Goal: Task Accomplishment & Management: Manage account settings

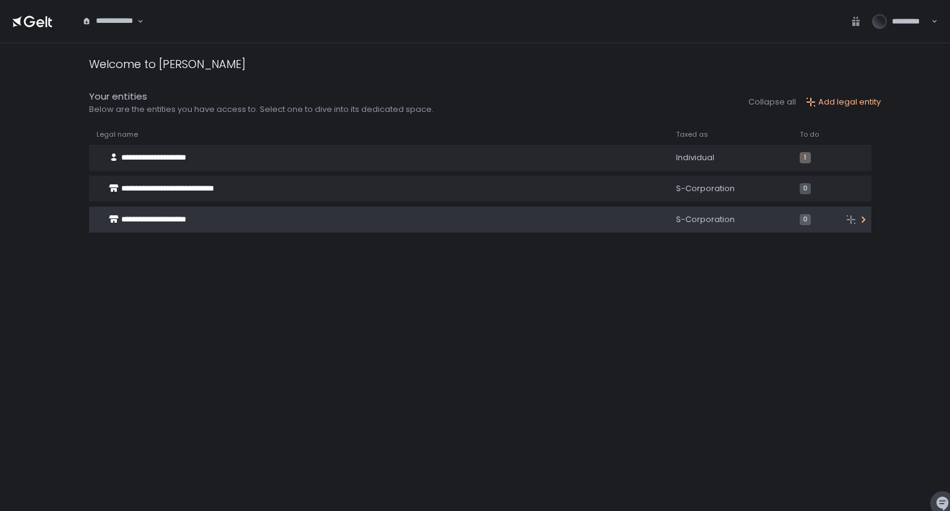
click at [186, 222] on span "**********" at bounding box center [153, 219] width 65 height 8
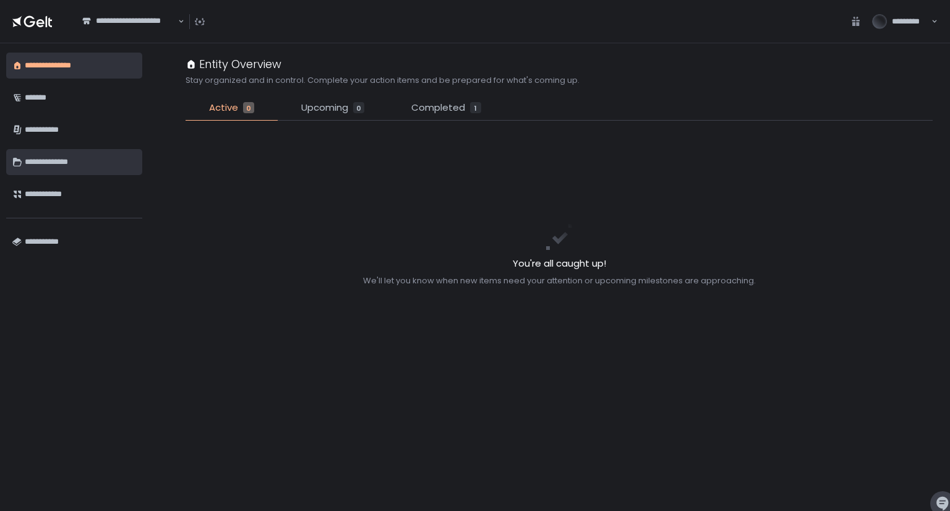
click at [67, 164] on div "**********" at bounding box center [80, 162] width 111 height 21
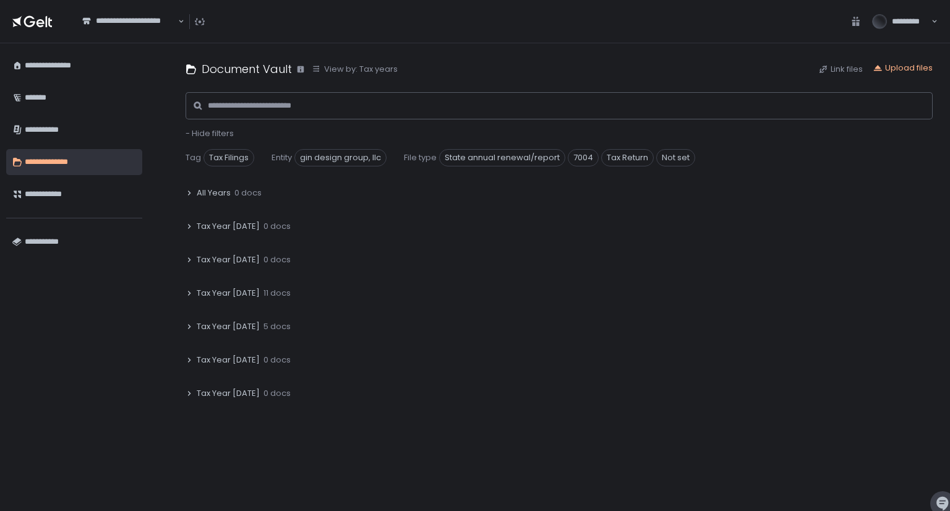
click at [242, 290] on span "Tax Year [DATE]" at bounding box center [228, 293] width 63 height 11
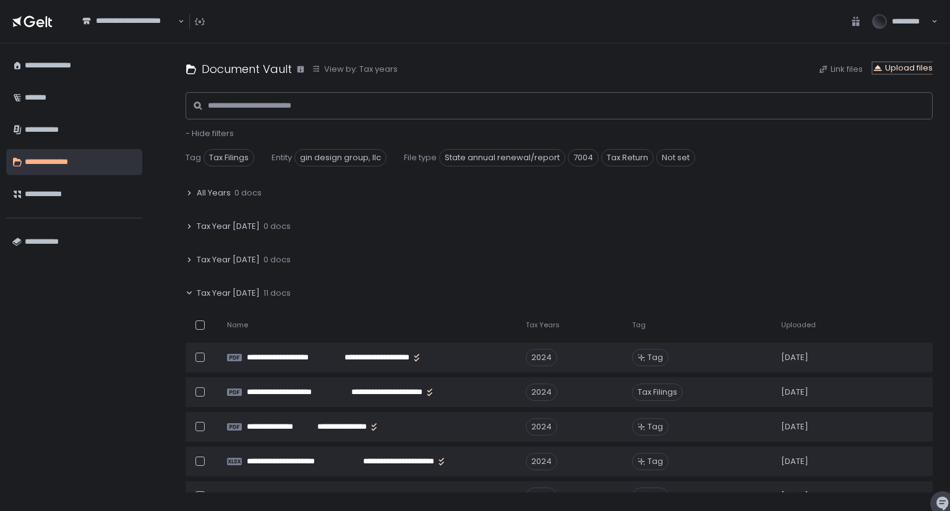
click at [921, 68] on div "Upload files" at bounding box center [903, 67] width 60 height 11
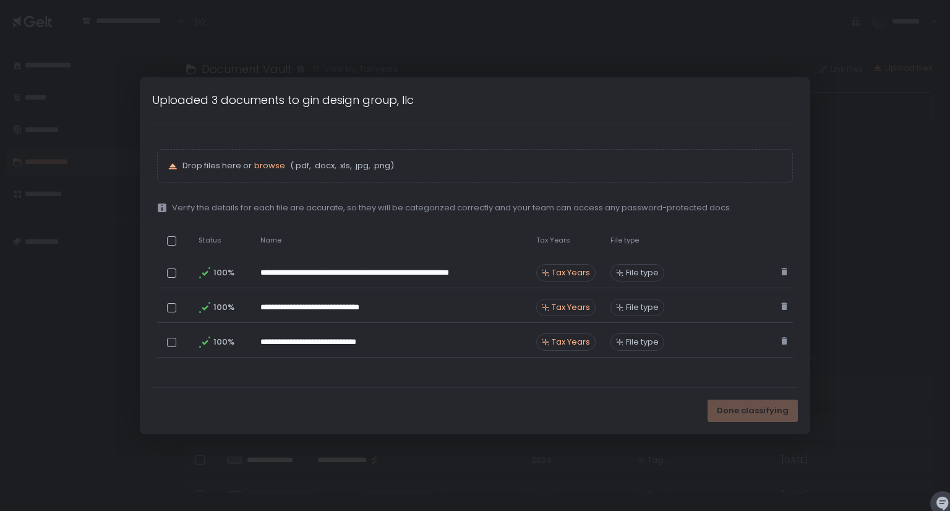
click at [173, 238] on div at bounding box center [171, 240] width 9 height 9
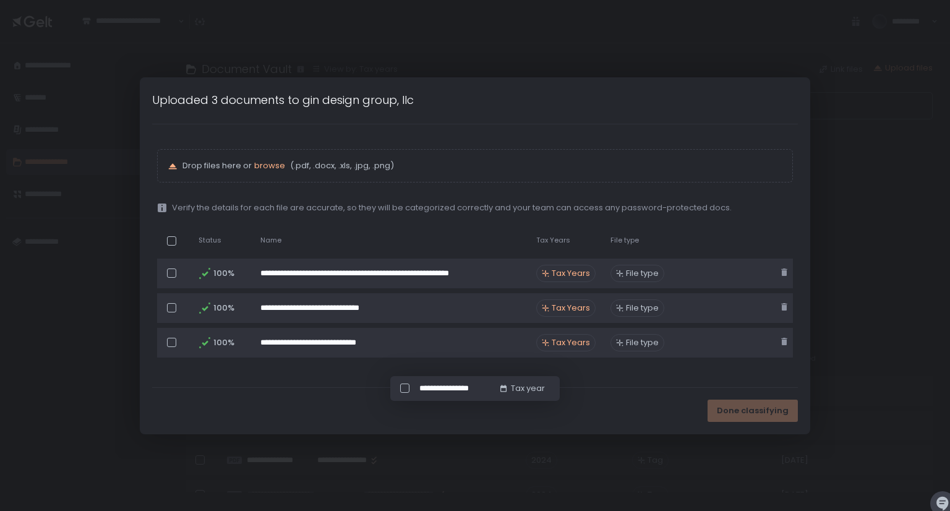
click at [173, 238] on div at bounding box center [171, 240] width 9 height 9
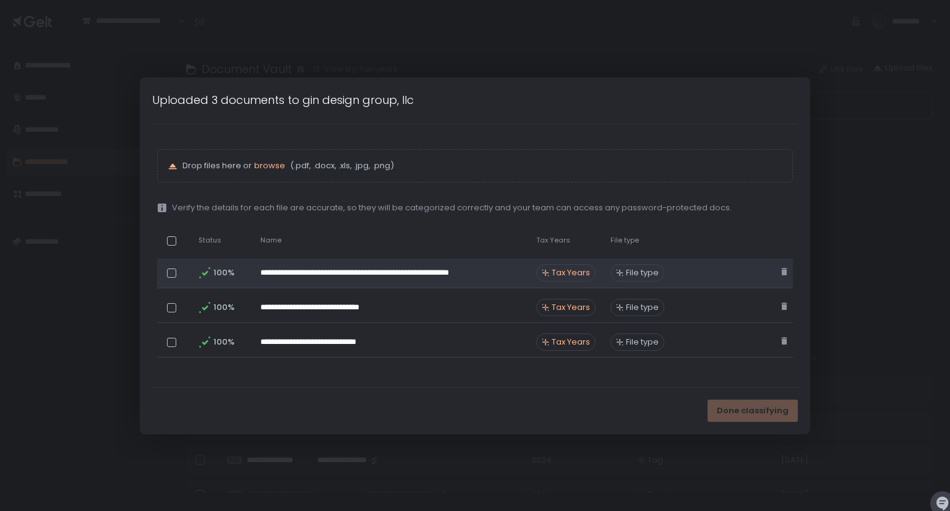
click at [566, 272] on span "Tax Years" at bounding box center [571, 272] width 38 height 11
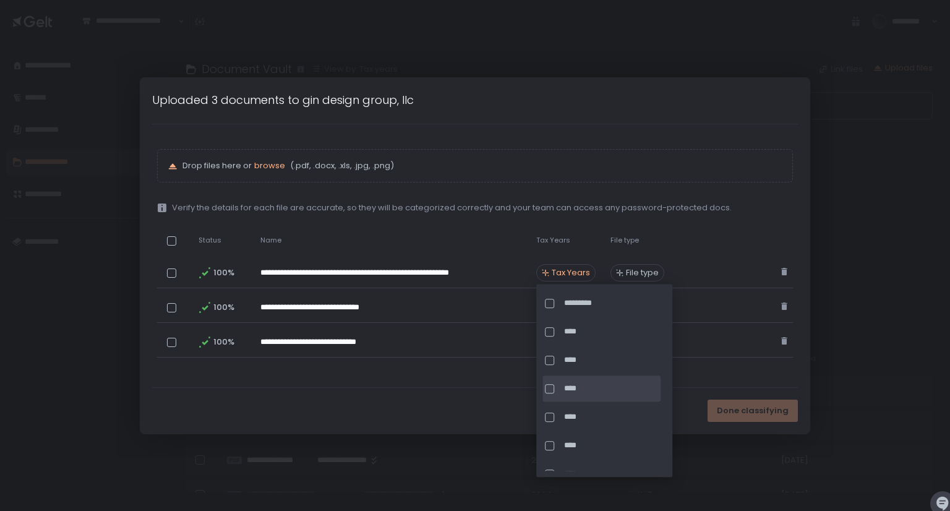
click at [552, 384] on div at bounding box center [549, 388] width 9 height 9
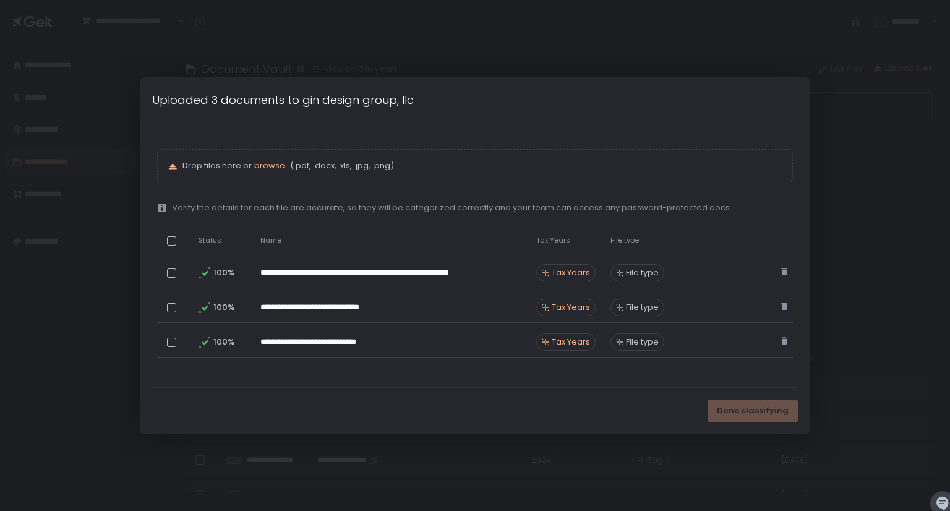
click at [473, 402] on div "Done classifying" at bounding box center [475, 411] width 670 height 46
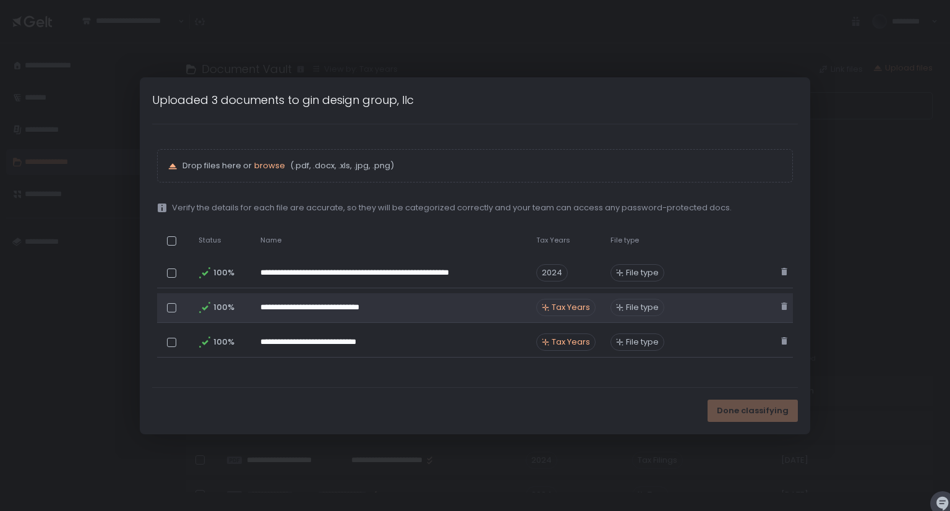
click at [557, 305] on span "Tax Years" at bounding box center [571, 307] width 38 height 11
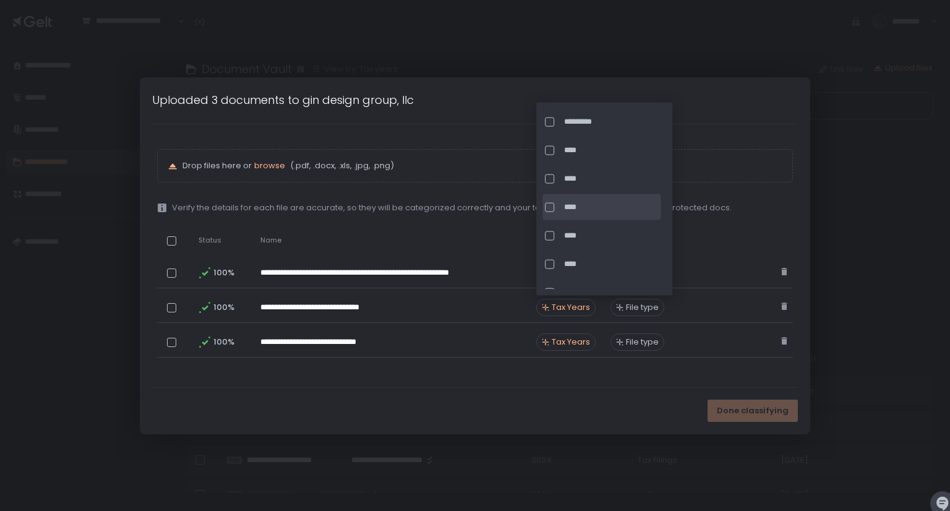
click at [547, 205] on div at bounding box center [549, 206] width 9 height 9
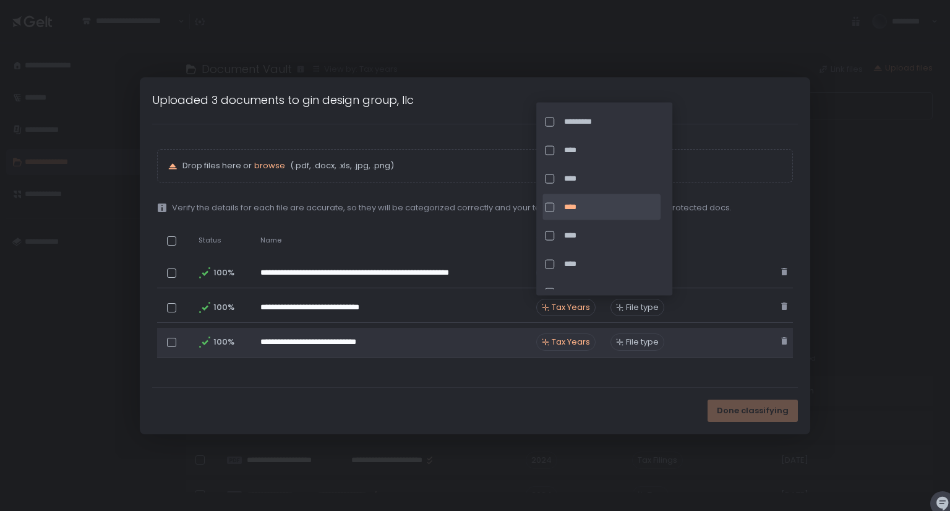
click at [562, 336] on span "Tax Years" at bounding box center [571, 341] width 38 height 11
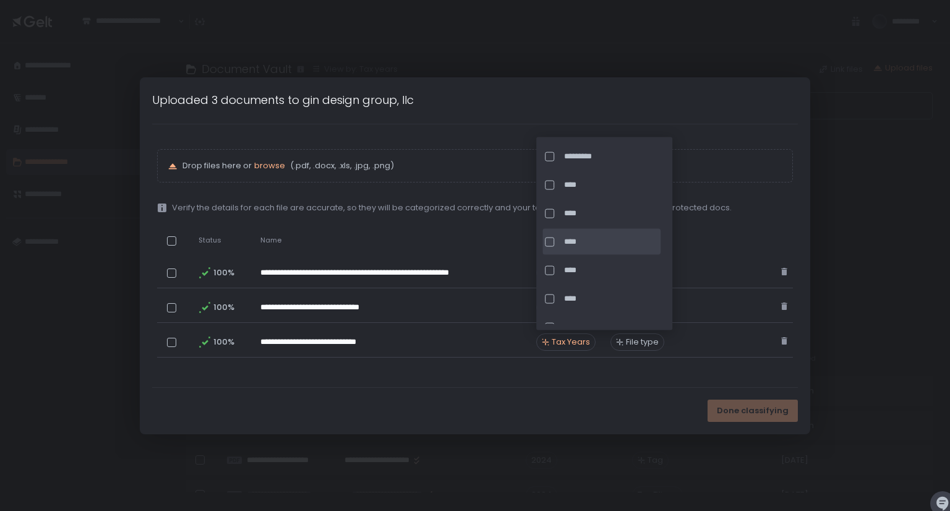
click at [549, 243] on div at bounding box center [549, 241] width 9 height 9
click at [524, 406] on div "Done classifying" at bounding box center [475, 411] width 670 height 46
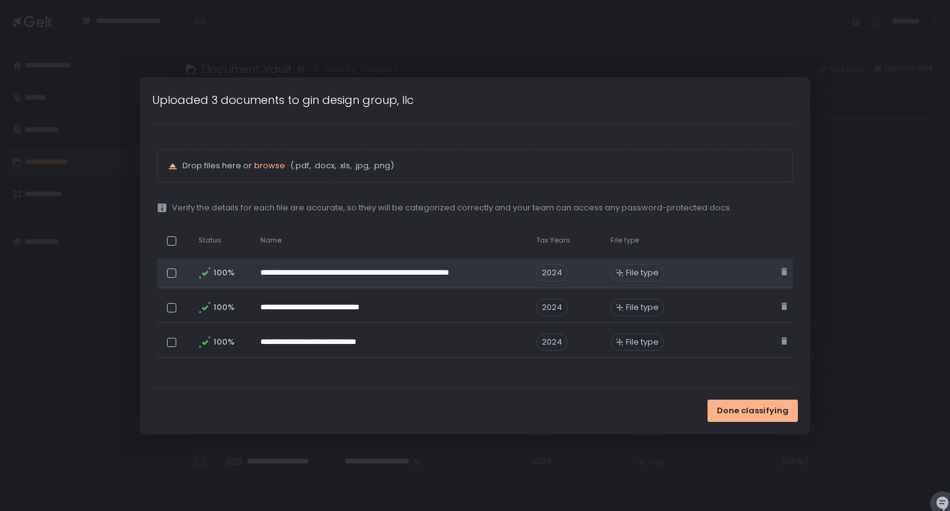
click at [636, 268] on span "File type" at bounding box center [642, 272] width 33 height 11
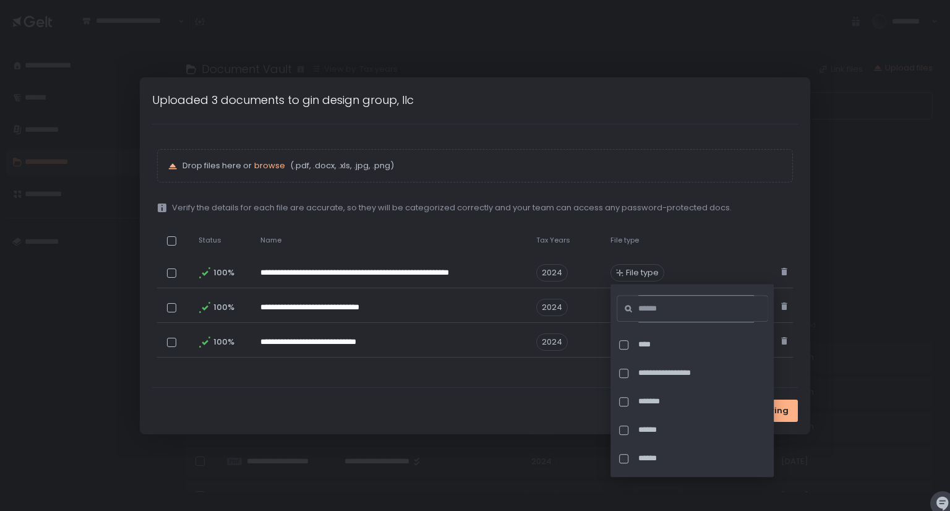
click at [654, 314] on input at bounding box center [696, 308] width 116 height 27
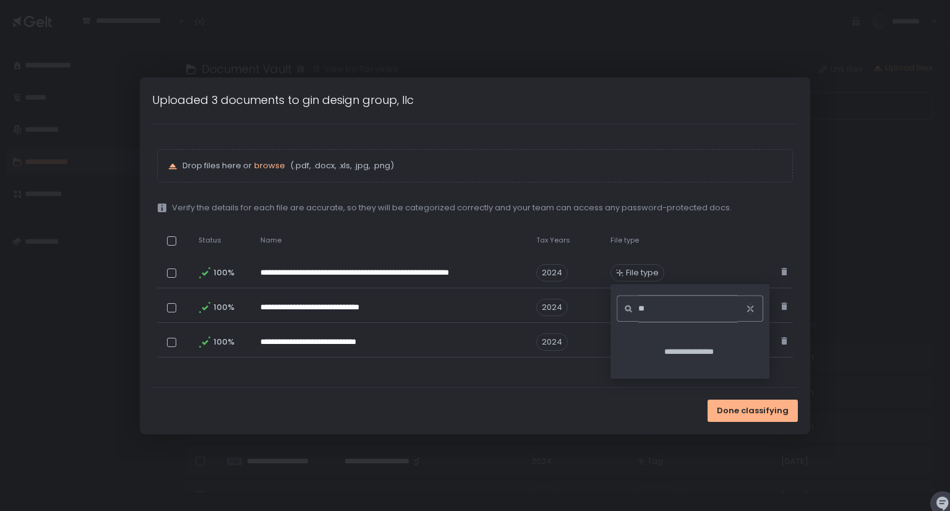
type input "*"
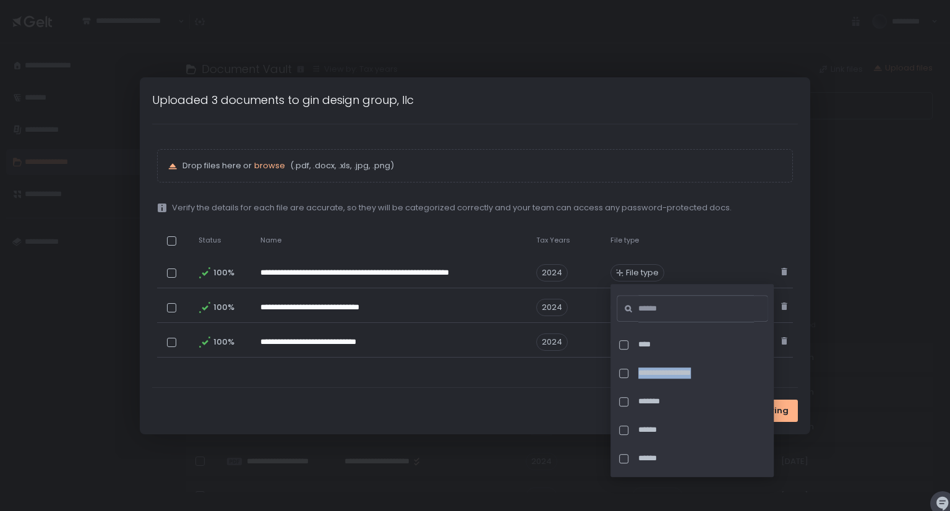
drag, startPoint x: 767, startPoint y: 336, endPoint x: 772, endPoint y: 361, distance: 25.2
click at [772, 366] on div "**********" at bounding box center [691, 380] width 163 height 193
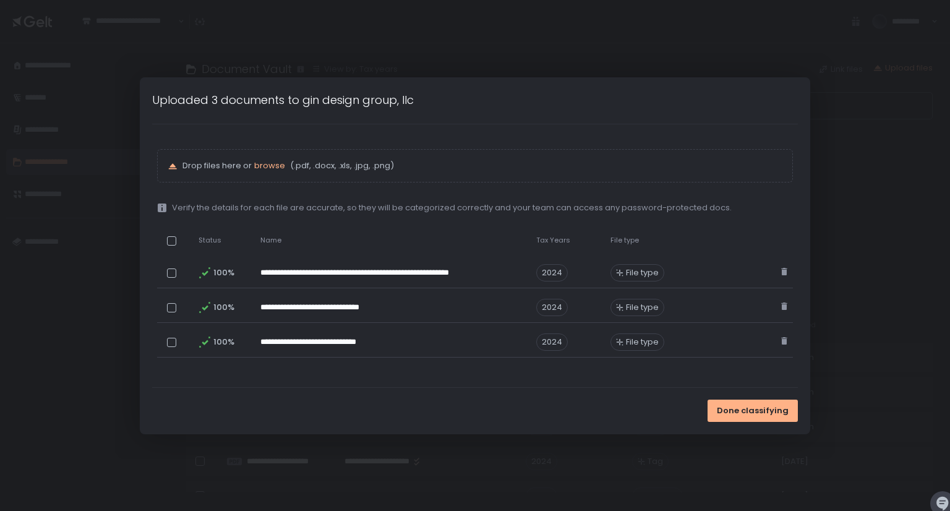
click at [476, 384] on div "**********" at bounding box center [475, 255] width 646 height 263
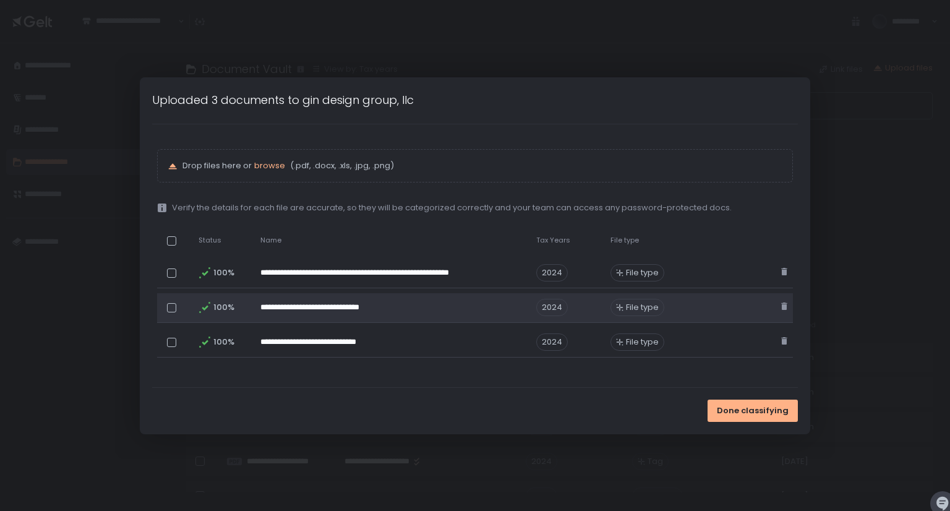
click at [635, 303] on span "File type" at bounding box center [642, 307] width 33 height 11
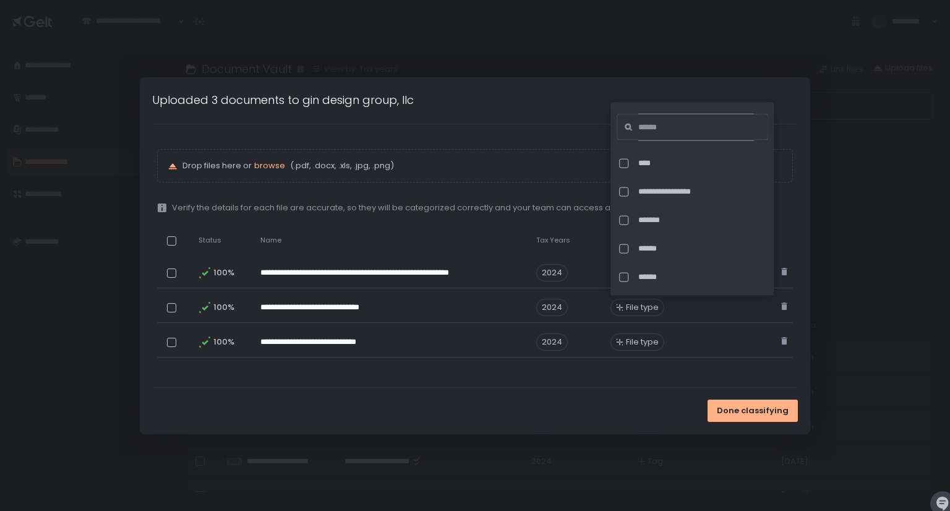
click at [657, 125] on input at bounding box center [696, 127] width 116 height 27
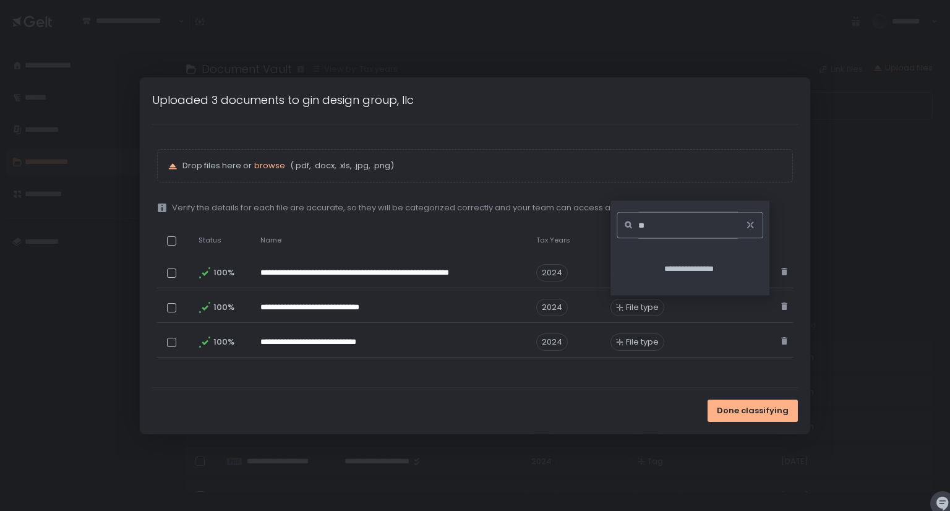
type input "*"
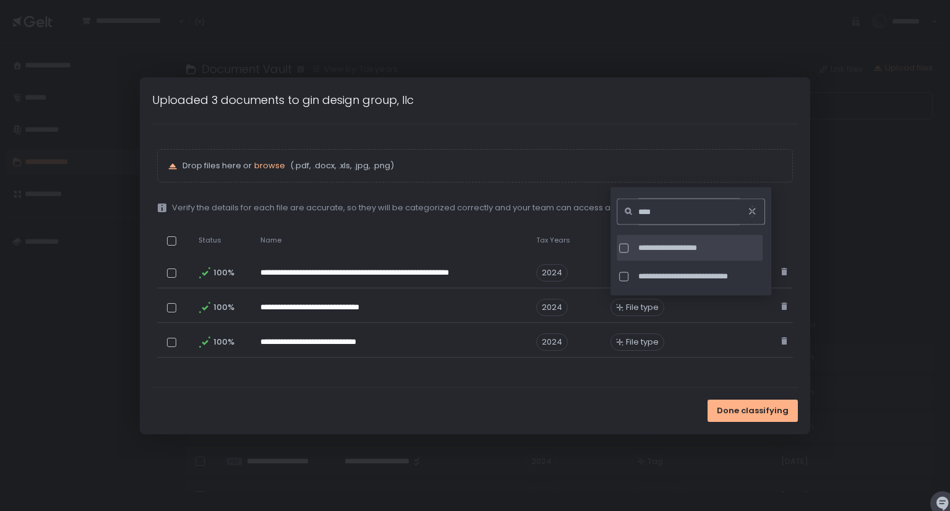
type input "****"
click at [627, 244] on div at bounding box center [623, 247] width 9 height 9
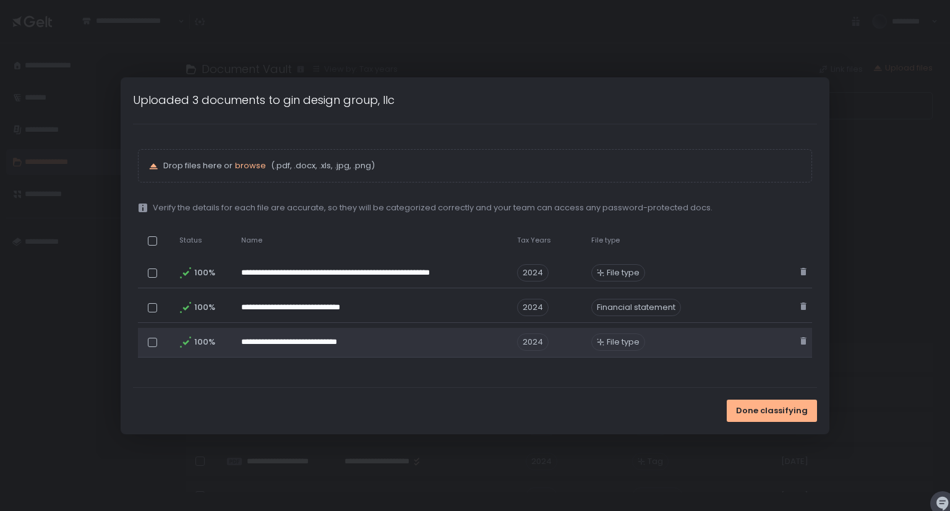
click at [618, 349] on div "File type" at bounding box center [618, 341] width 54 height 17
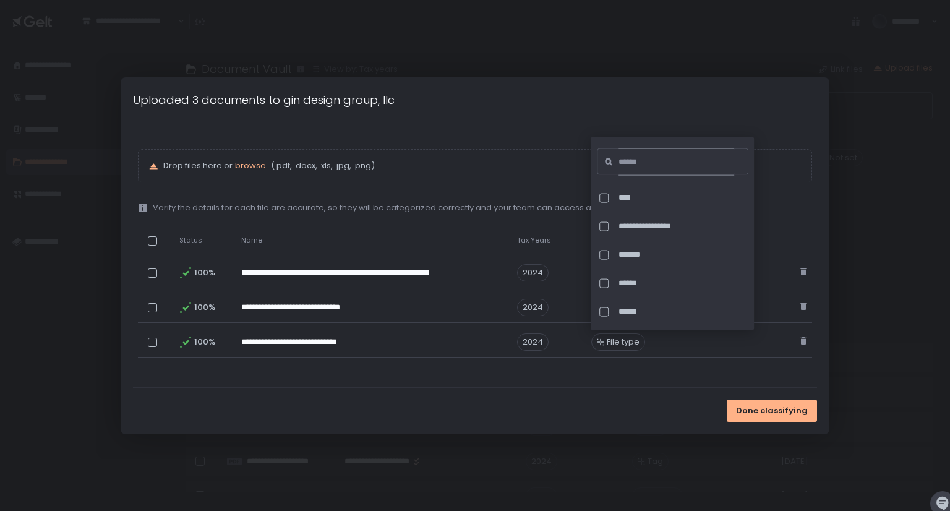
click at [653, 152] on input at bounding box center [676, 161] width 116 height 27
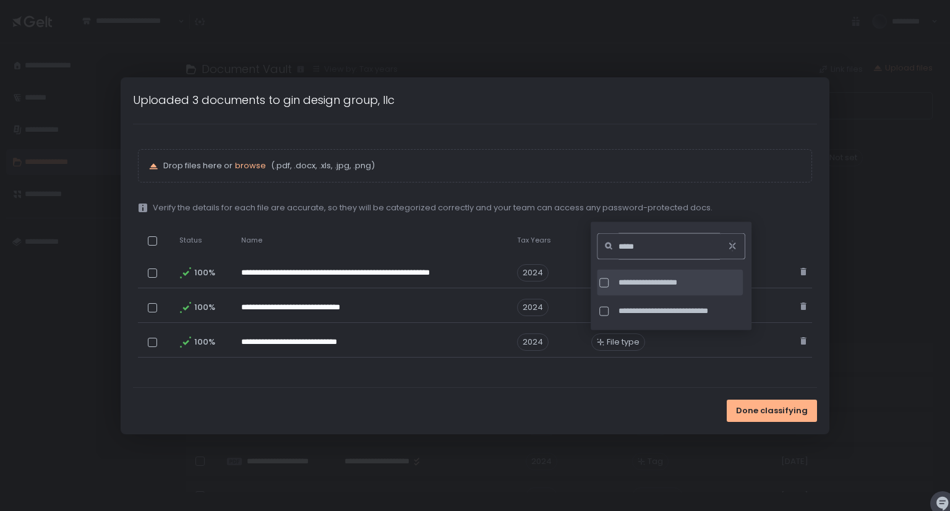
type input "*****"
click at [609, 283] on div at bounding box center [606, 282] width 14 height 9
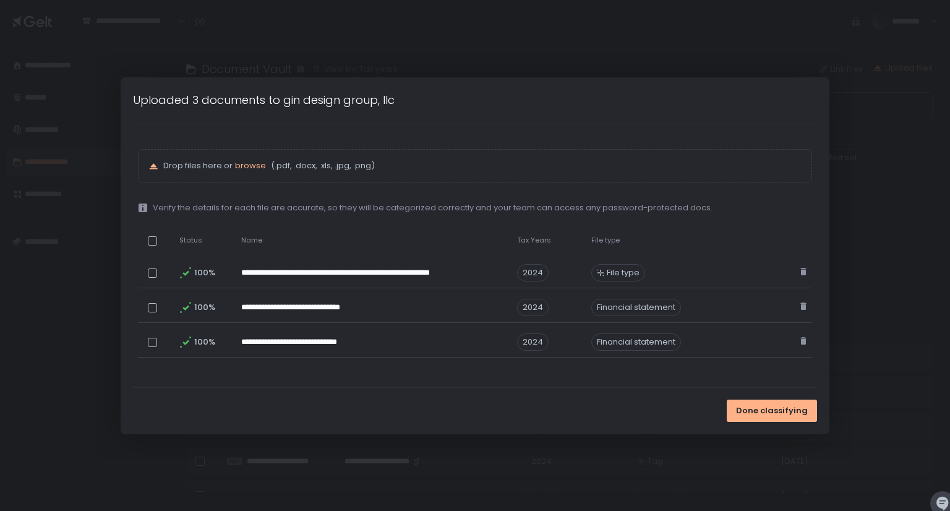
click at [576, 409] on div "Done classifying" at bounding box center [475, 411] width 709 height 46
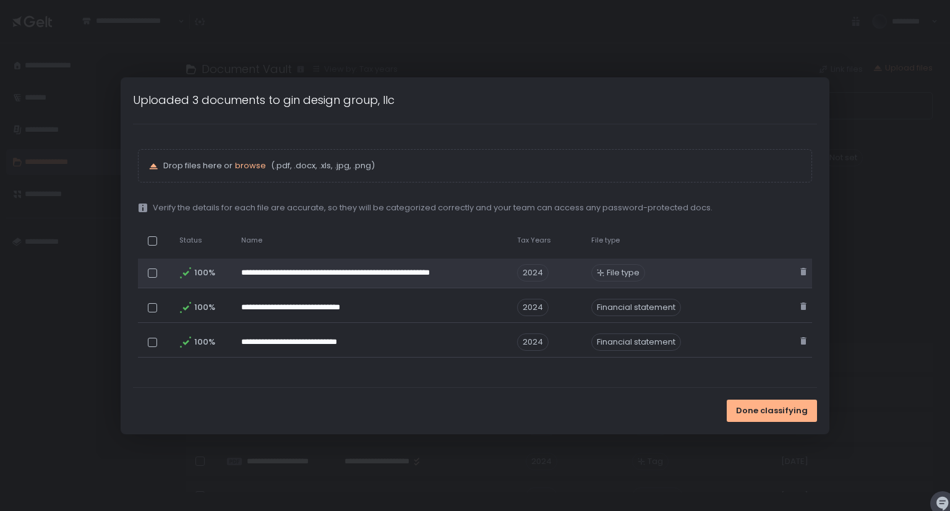
click at [618, 274] on span "File type" at bounding box center [623, 272] width 33 height 11
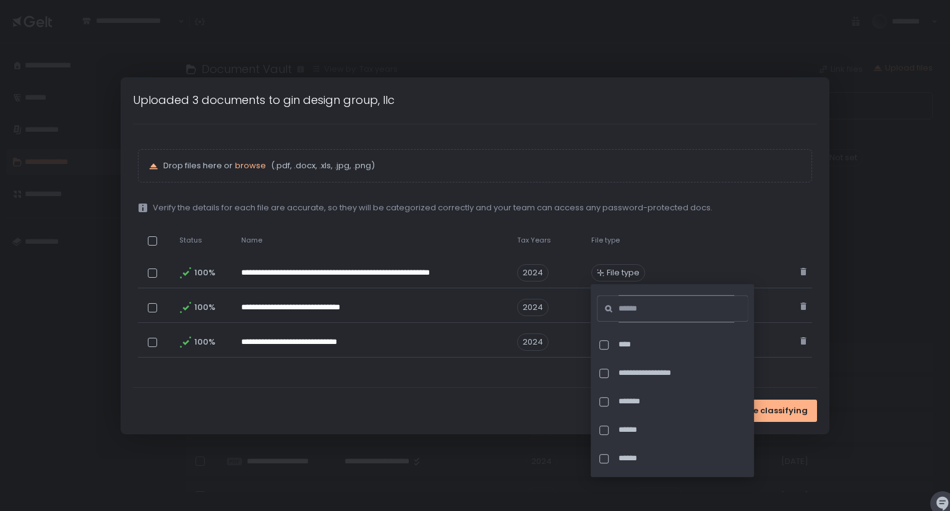
click at [634, 310] on input at bounding box center [676, 308] width 116 height 27
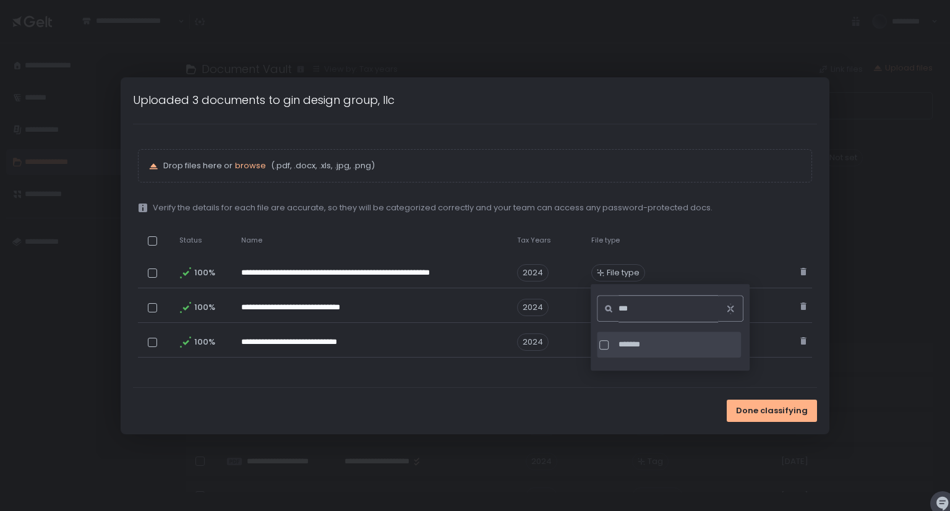
type input "***"
click at [601, 343] on div at bounding box center [603, 344] width 9 height 9
click at [578, 399] on div "Done classifying" at bounding box center [475, 411] width 709 height 46
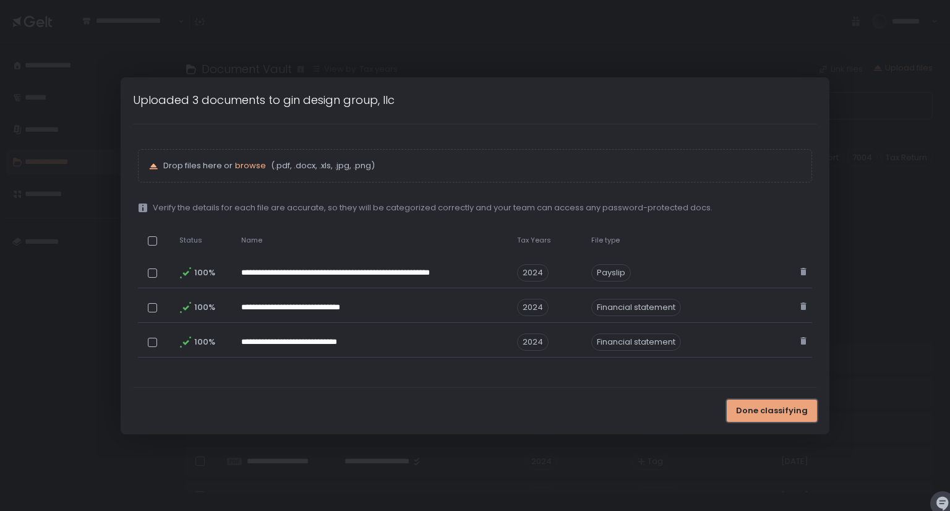
click at [771, 409] on span "Done classifying" at bounding box center [772, 410] width 72 height 11
